Goal: Task Accomplishment & Management: Manage account settings

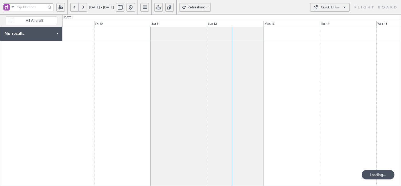
click at [206, 186] on html "[DATE] - [DATE] Refreshing... Quick Links All Aircraft No results 0 0 Thu 9 Fri…" at bounding box center [200, 93] width 401 height 186
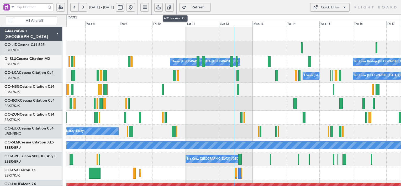
click at [163, 7] on button at bounding box center [158, 7] width 8 height 8
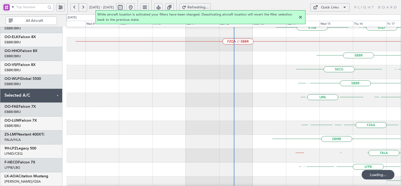
scroll to position [170, 0]
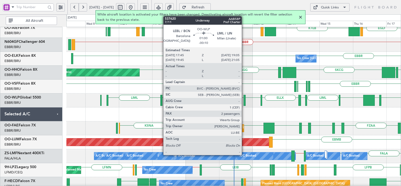
click at [244, 100] on div at bounding box center [245, 100] width 2 height 11
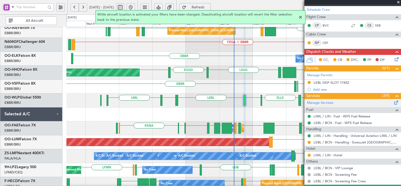
scroll to position [113, 0]
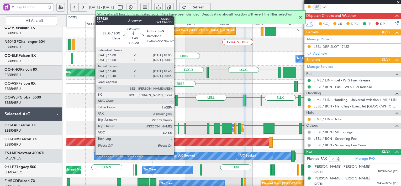
click at [176, 99] on div at bounding box center [176, 100] width 3 height 11
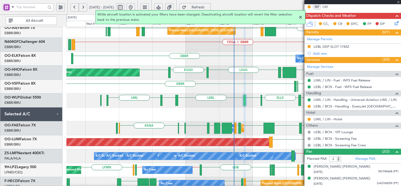
type input "+00:20"
type input "16:58"
type input "18:36"
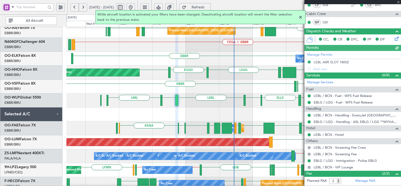
scroll to position [120, 0]
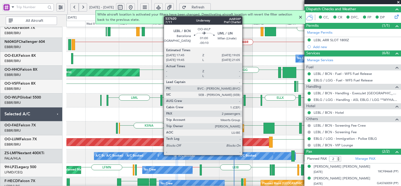
click at [245, 101] on div at bounding box center [245, 100] width 2 height 11
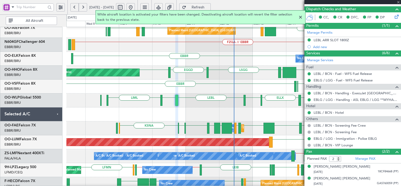
type input "-00:10"
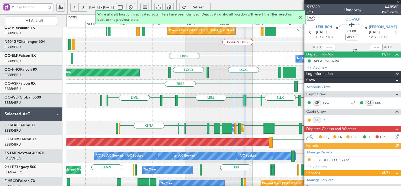
scroll to position [113, 0]
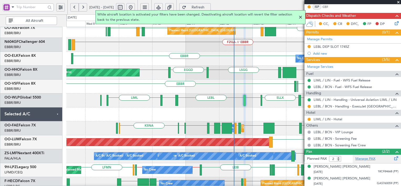
click at [361, 156] on link "Manage PAX" at bounding box center [365, 158] width 20 height 5
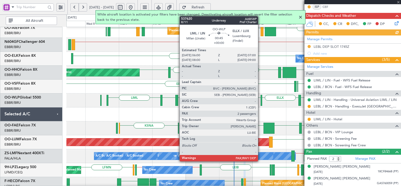
click at [261, 101] on div at bounding box center [262, 100] width 2 height 11
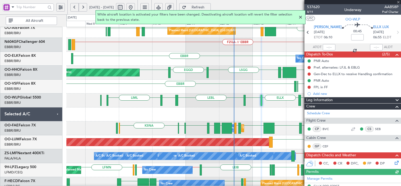
scroll to position [97, 0]
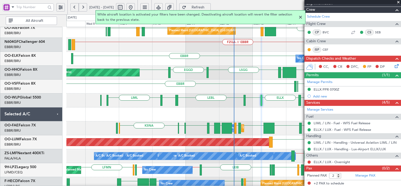
click at [209, 6] on span "Refresh" at bounding box center [198, 8] width 22 height 4
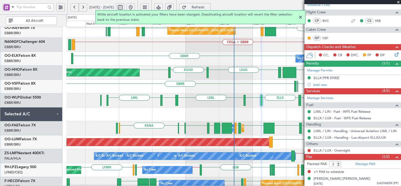
scroll to position [108, 0]
type input "1"
click at [338, 164] on input "1" at bounding box center [335, 164] width 12 height 6
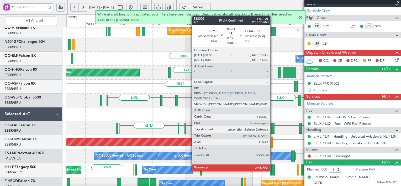
scroll to position [102, 0]
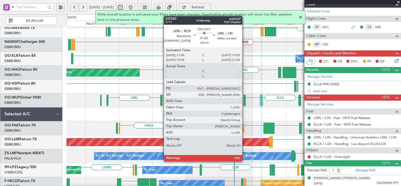
click at [245, 102] on div at bounding box center [245, 100] width 2 height 11
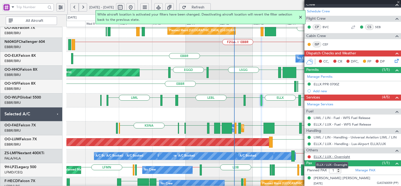
type input "-00:10"
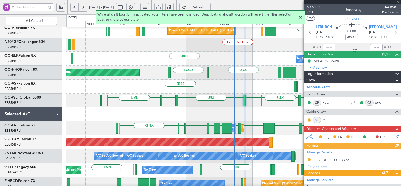
scroll to position [144, 0]
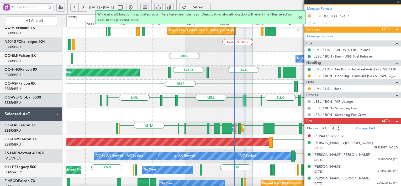
type input "4"
click at [338, 129] on input "4" at bounding box center [335, 128] width 12 height 6
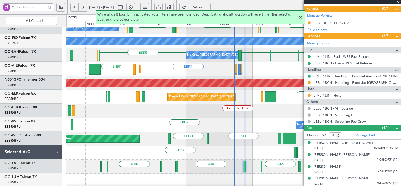
scroll to position [104, 0]
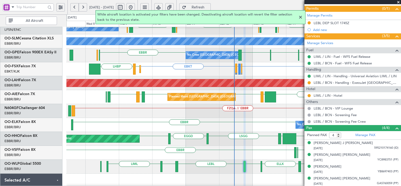
click at [398, 1] on span at bounding box center [398, 2] width 5 height 5
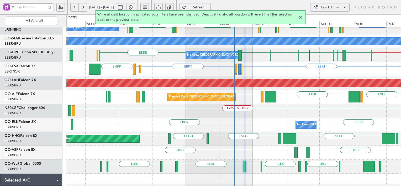
type input "0"
click at [269, 157] on div "EBBR LIRP LFMN LIRP [GEOGRAPHIC_DATA]" at bounding box center [233, 153] width 334 height 14
